Goal: Task Accomplishment & Management: Complete application form

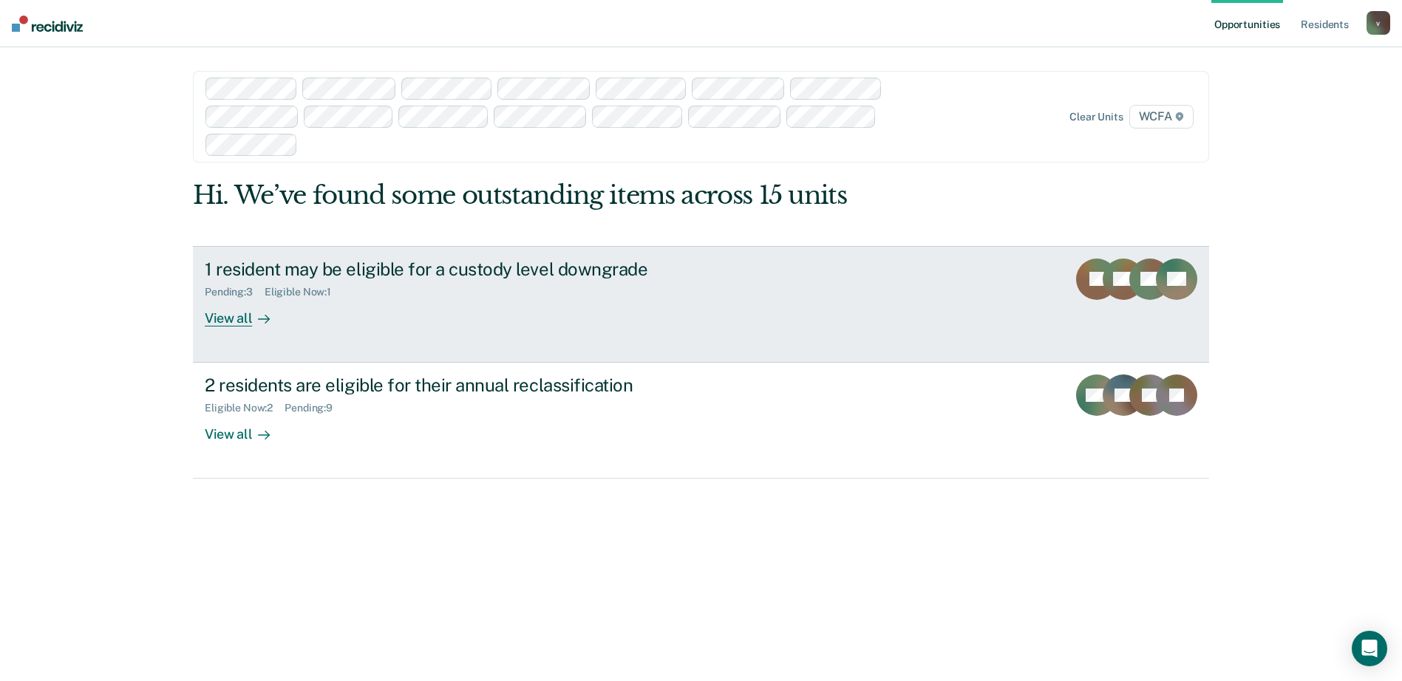
click at [252, 315] on div at bounding box center [261, 318] width 18 height 17
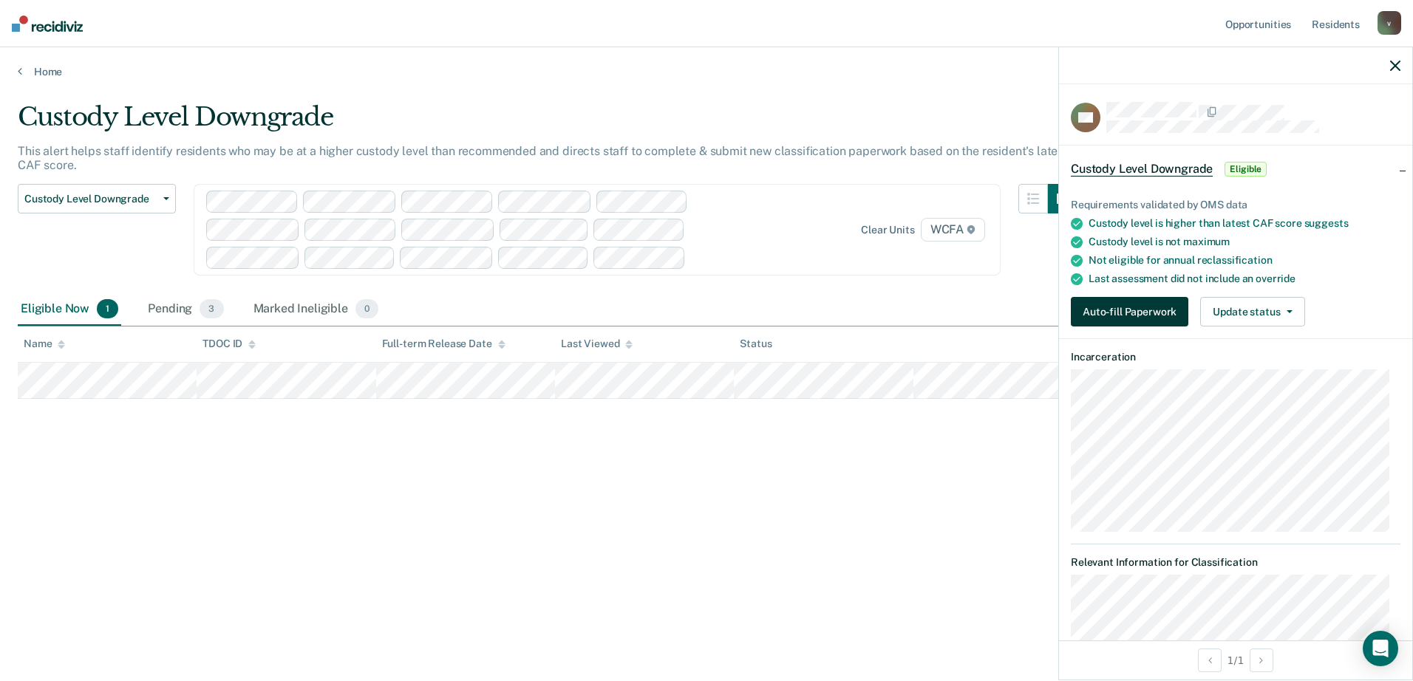
click at [1105, 310] on button "Auto-fill Paperwork" at bounding box center [1129, 312] width 117 height 30
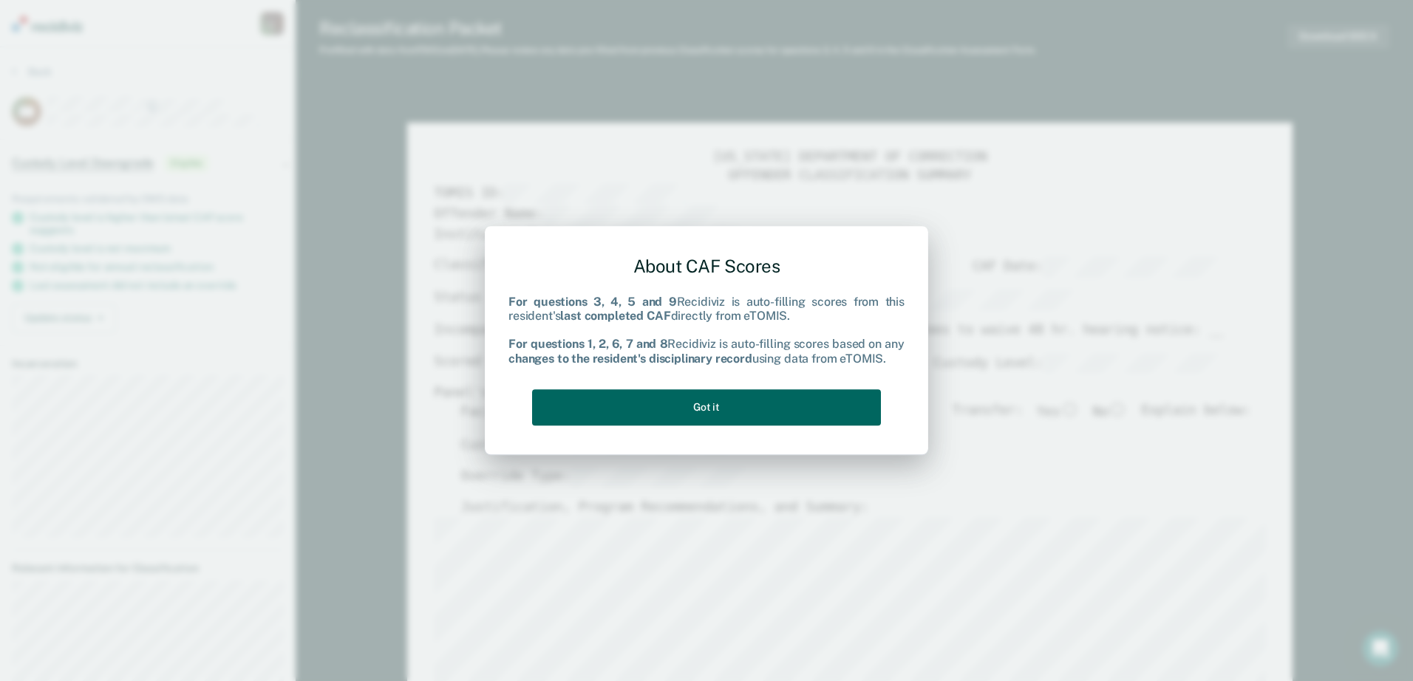
click at [619, 405] on button "Got it" at bounding box center [706, 407] width 349 height 36
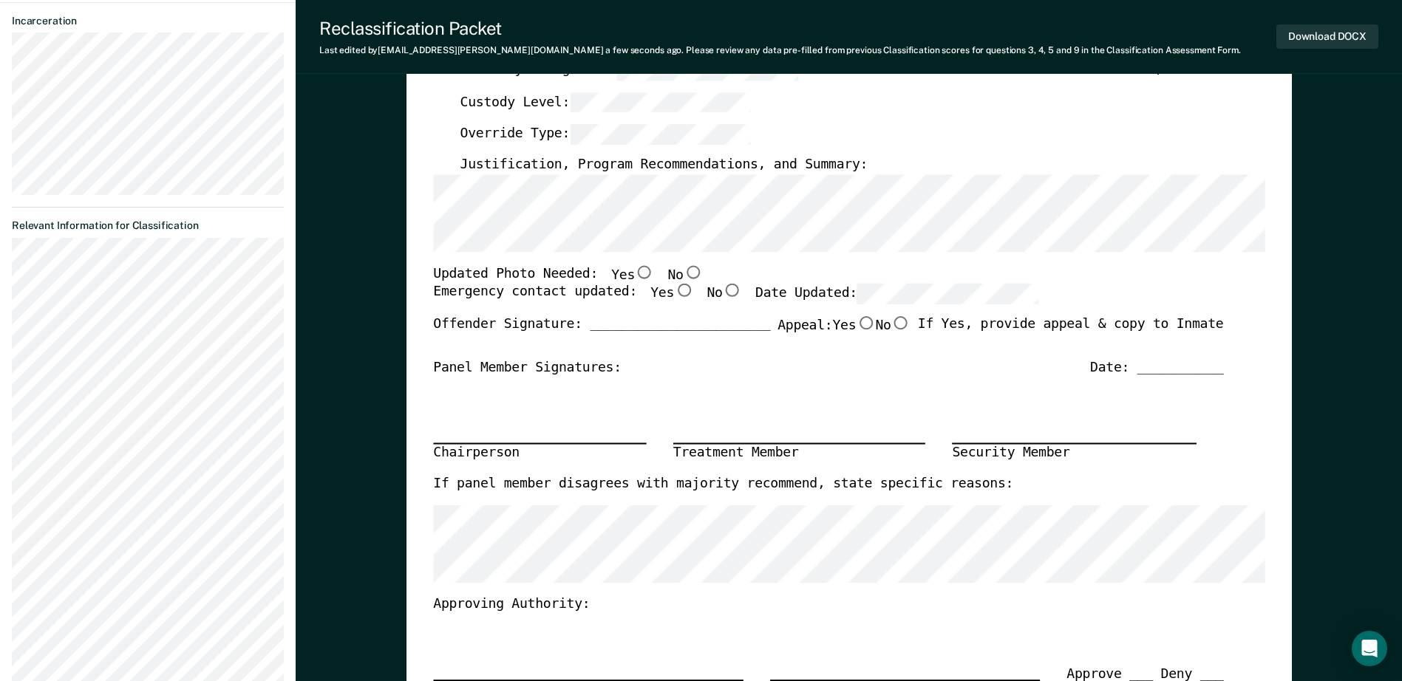
scroll to position [369, 0]
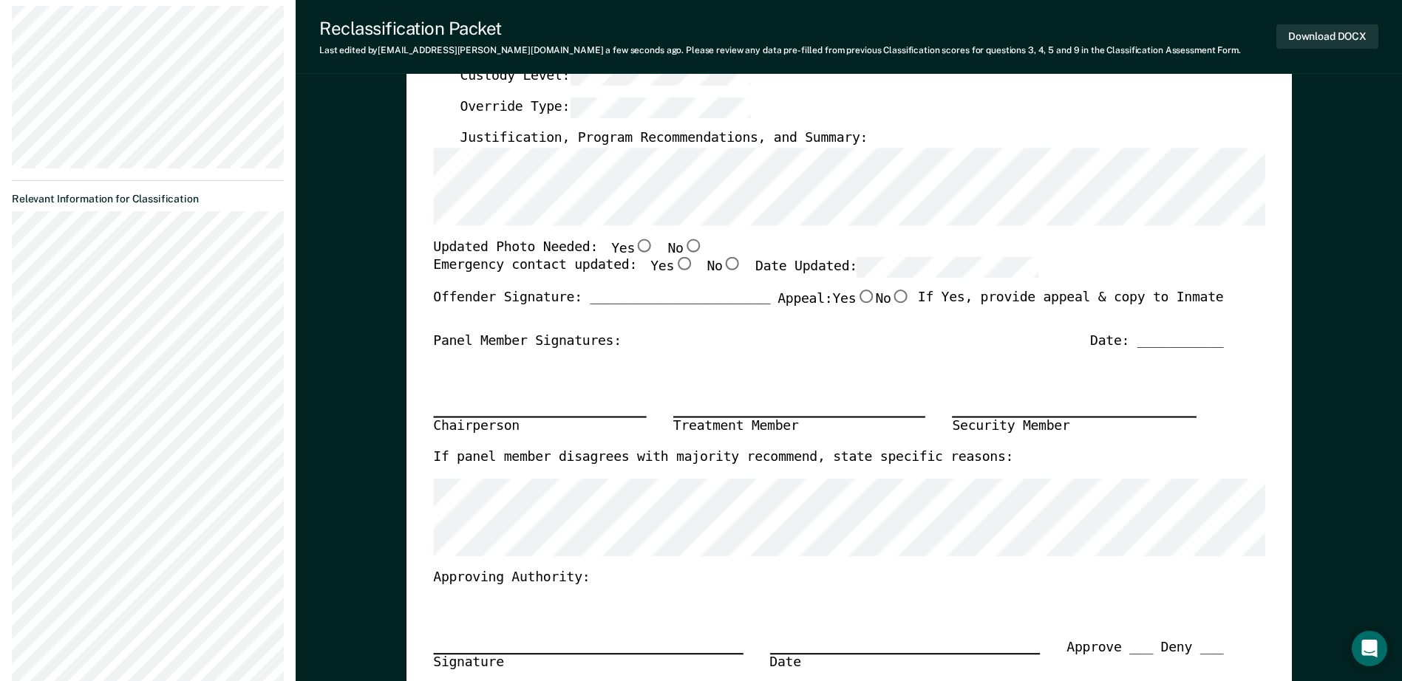
click at [674, 266] on input "Yes" at bounding box center [683, 264] width 19 height 13
type textarea "x"
radio input "true"
click at [984, 278] on div "Emergency contact updated: Yes No Date Updated:" at bounding box center [735, 274] width 605 height 33
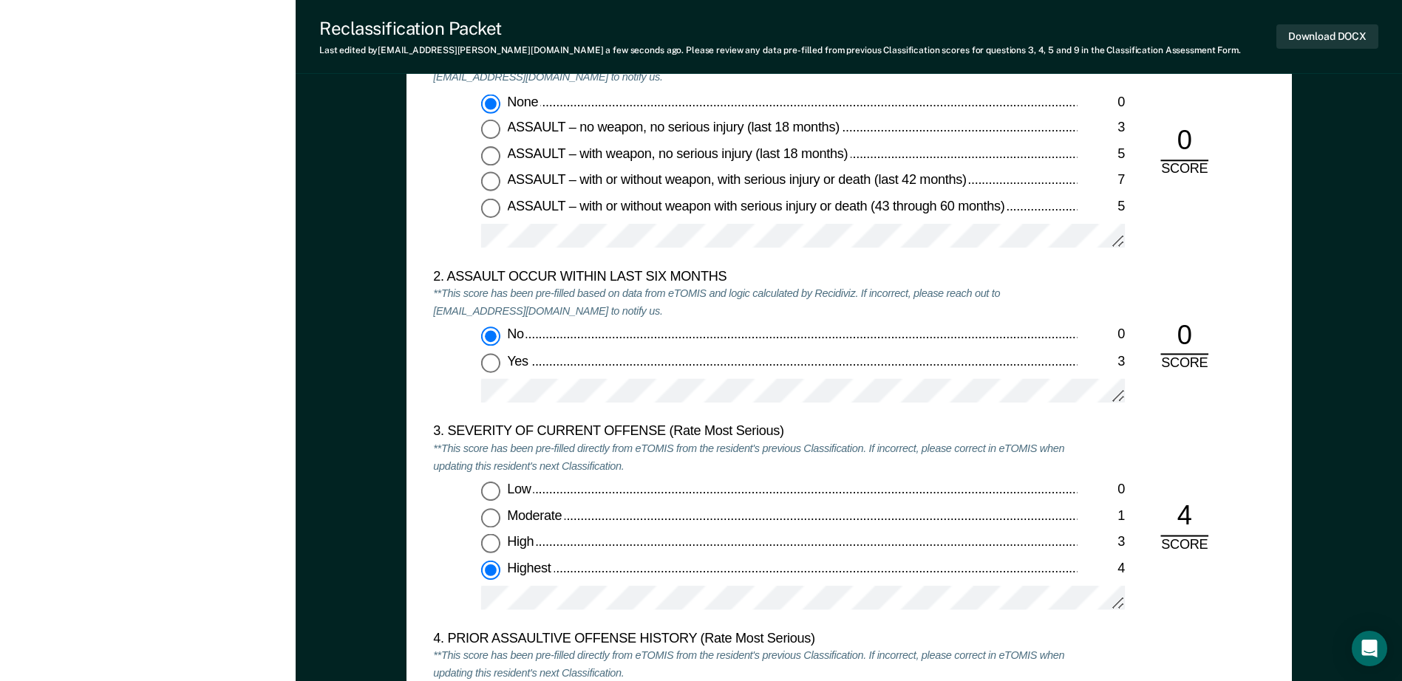
scroll to position [1773, 0]
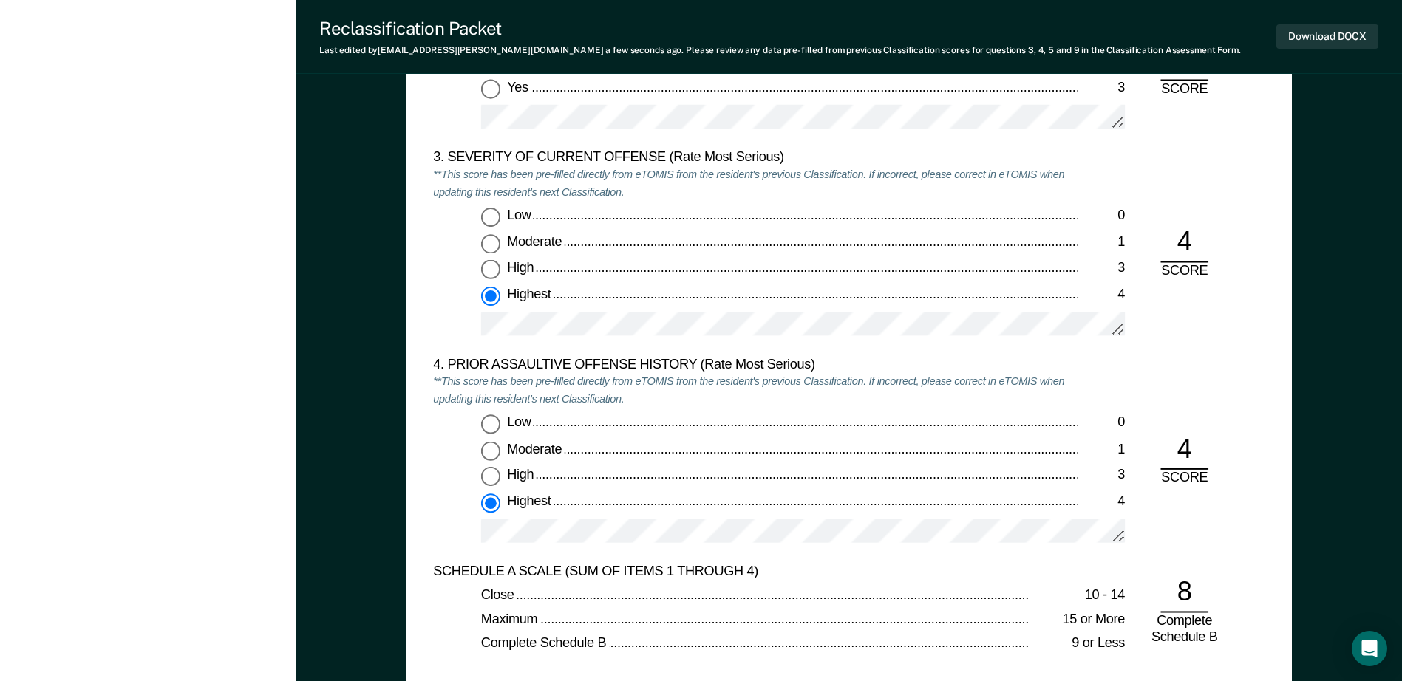
click at [644, 311] on div "Low 0 Moderate 1 High 3 Highest 4" at bounding box center [755, 279] width 644 height 142
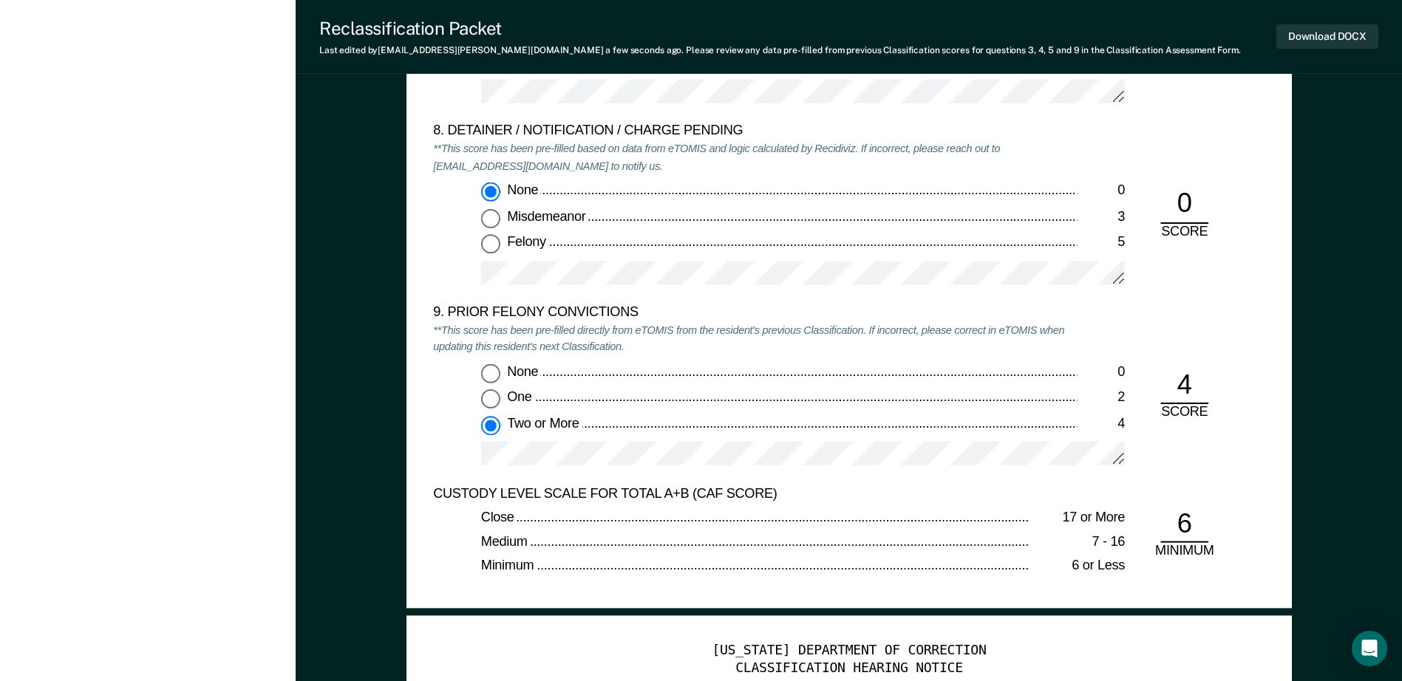
scroll to position [3398, 0]
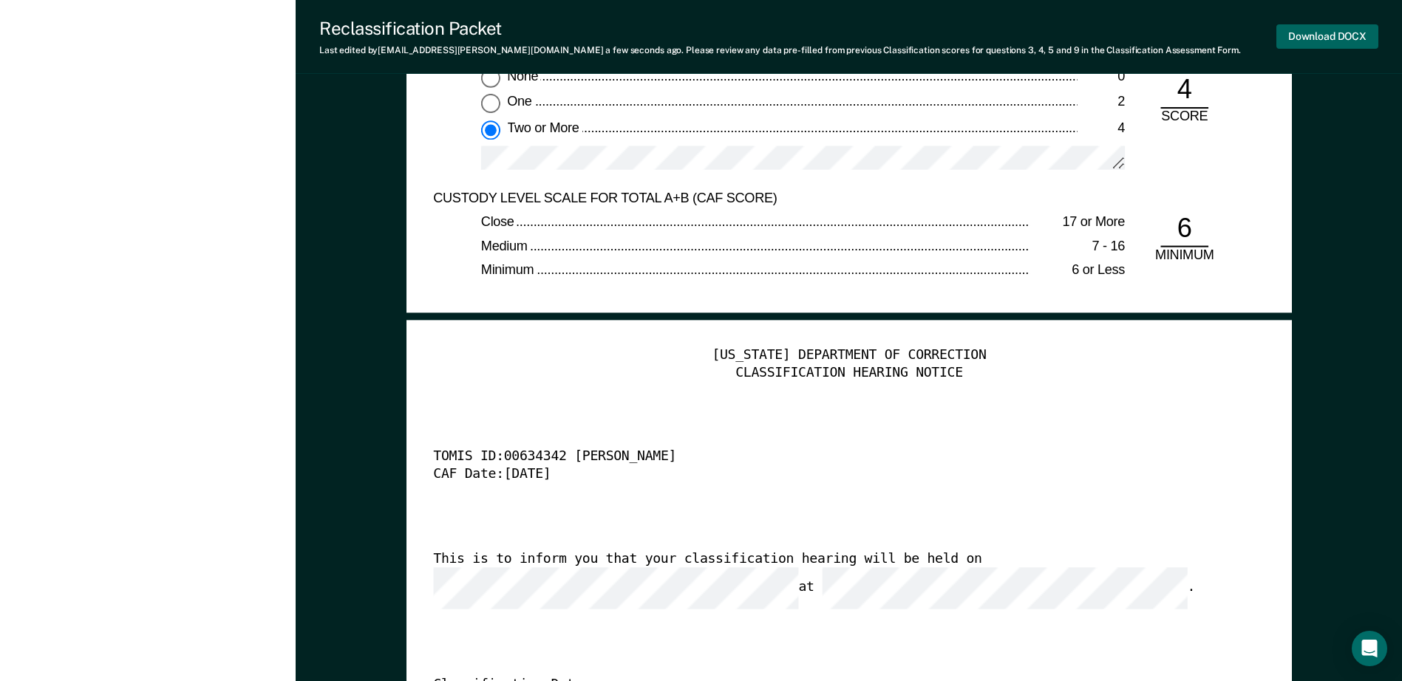
click at [1340, 34] on button "Download DOCX" at bounding box center [1327, 36] width 102 height 24
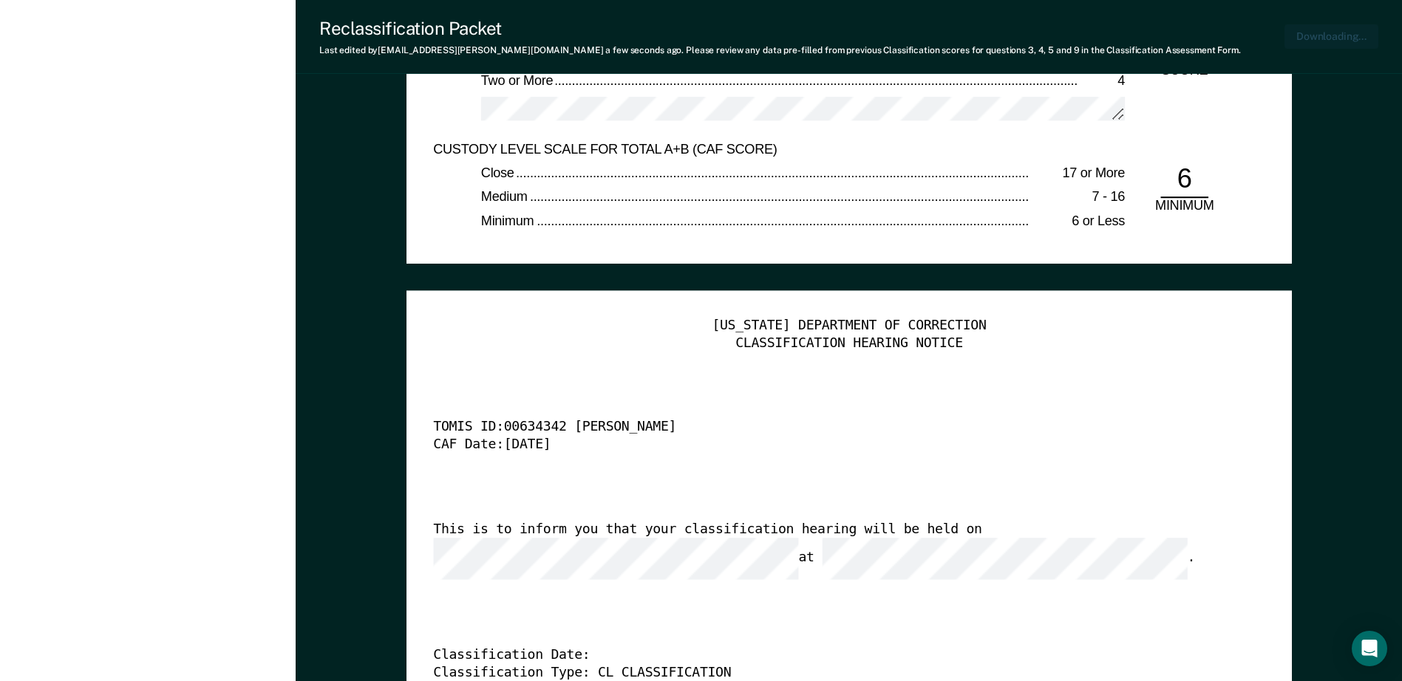
type textarea "x"
